Goal: Task Accomplishment & Management: Use online tool/utility

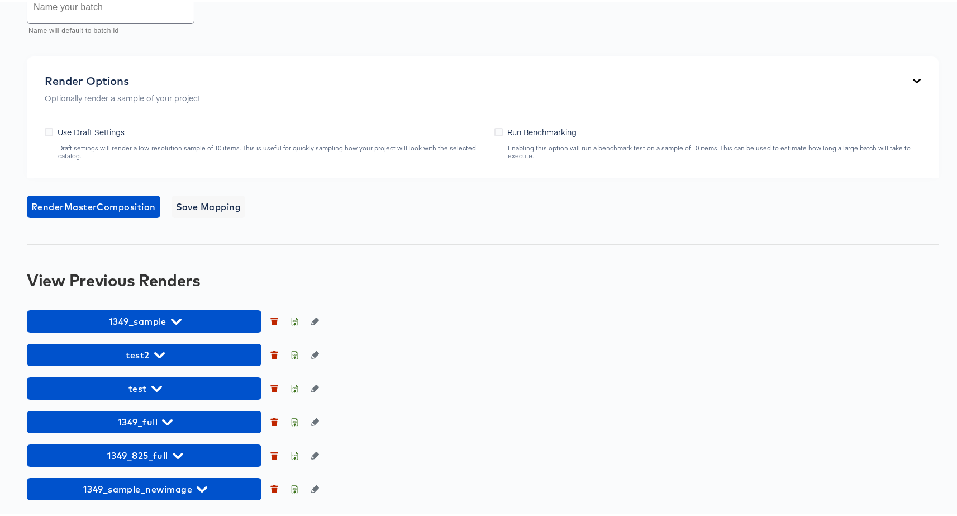
scroll to position [745, 0]
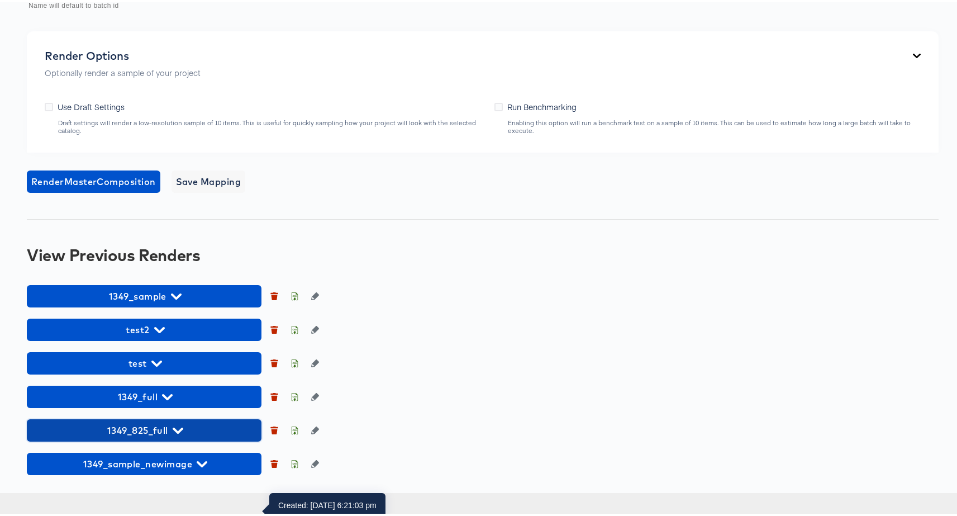
click at [173, 433] on icon "button" at bounding box center [178, 428] width 11 height 11
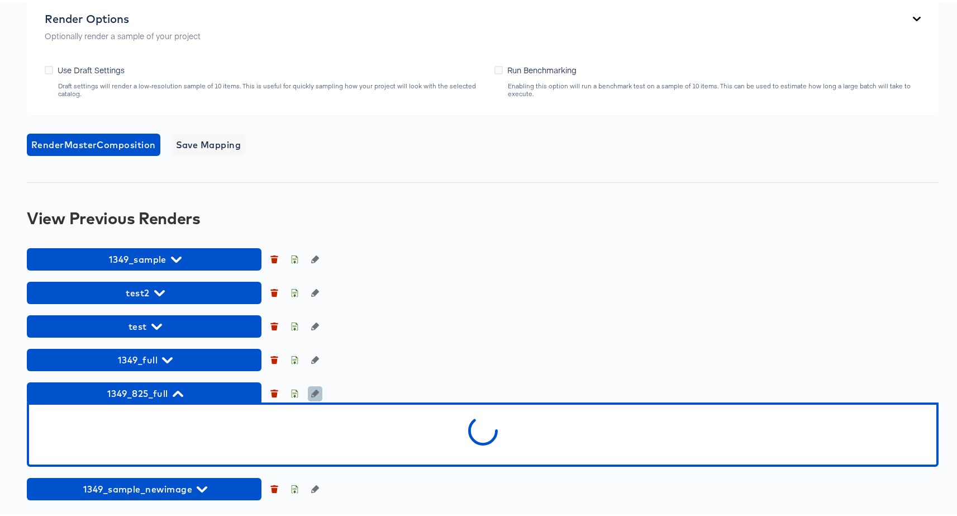
click at [315, 395] on icon "button" at bounding box center [315, 391] width 8 height 8
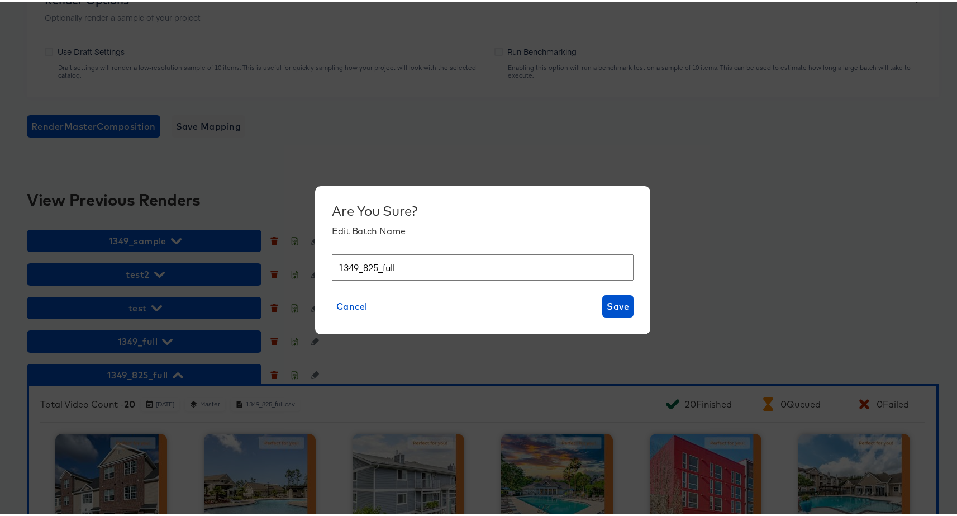
drag, startPoint x: 421, startPoint y: 257, endPoint x: 417, endPoint y: 264, distance: 7.3
click at [417, 264] on input "1349_825_full" at bounding box center [483, 265] width 302 height 26
click at [337, 305] on span "Cancel" at bounding box center [351, 304] width 31 height 16
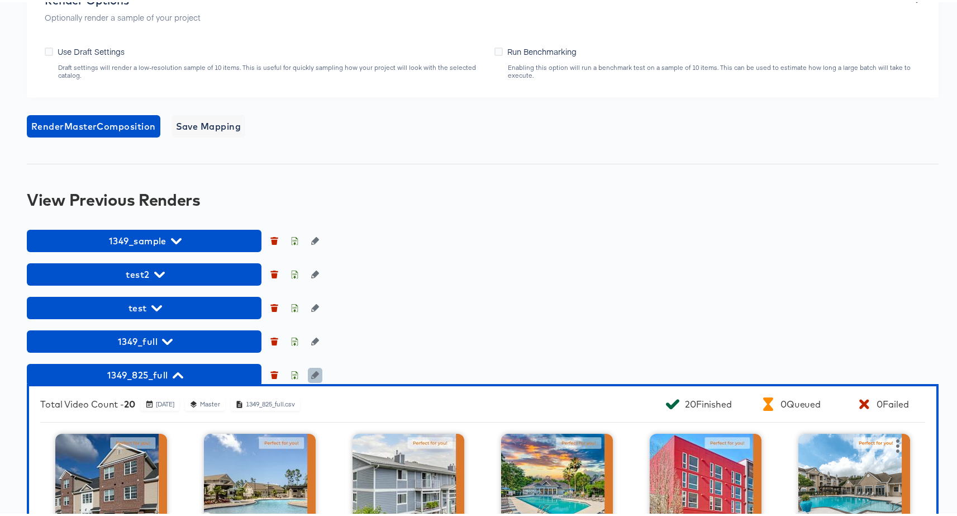
click at [314, 376] on icon "button" at bounding box center [315, 373] width 8 height 8
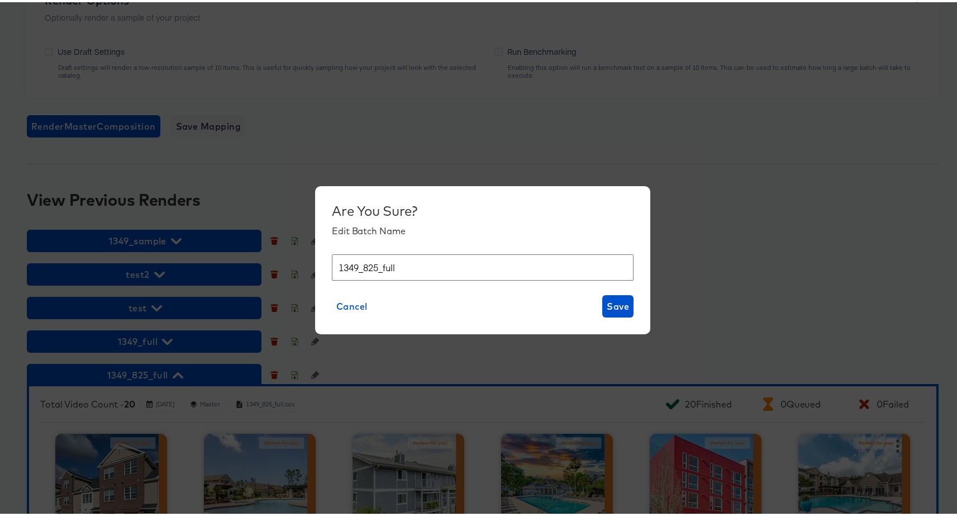
click at [365, 259] on input "1349_825_full" at bounding box center [483, 265] width 302 height 26
